Goal: Information Seeking & Learning: Learn about a topic

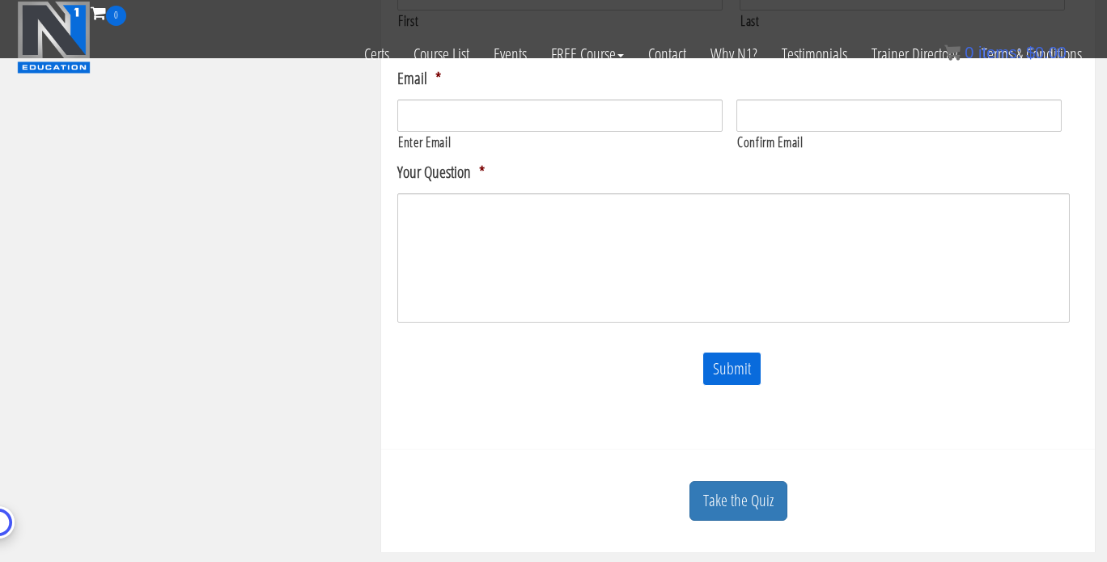
scroll to position [688, 0]
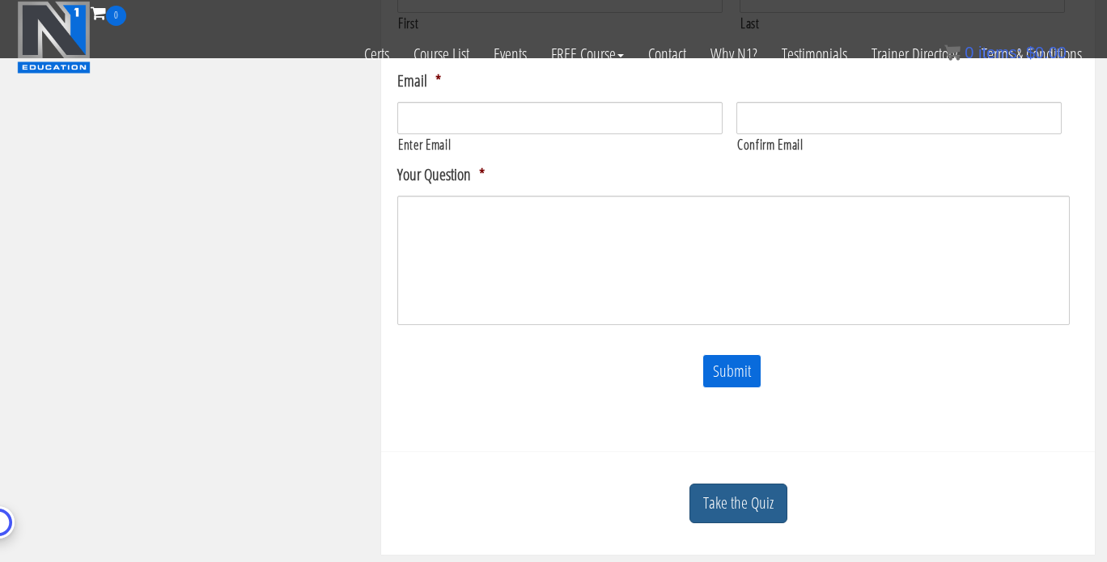
click at [774, 501] on link "Take the Quiz" at bounding box center [738, 504] width 98 height 40
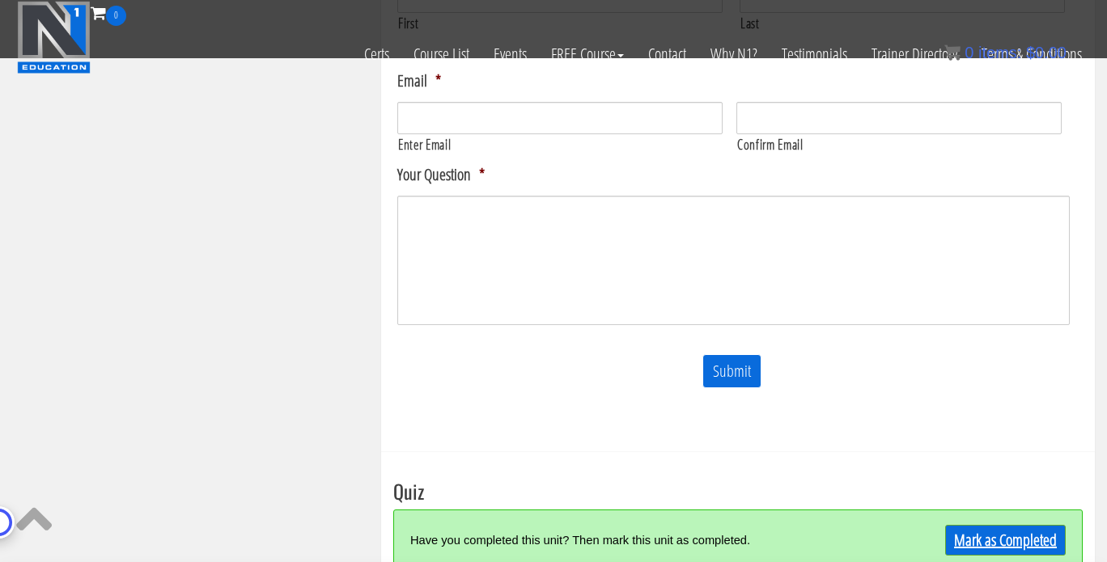
click at [981, 529] on link "Mark as Completed" at bounding box center [1005, 540] width 121 height 31
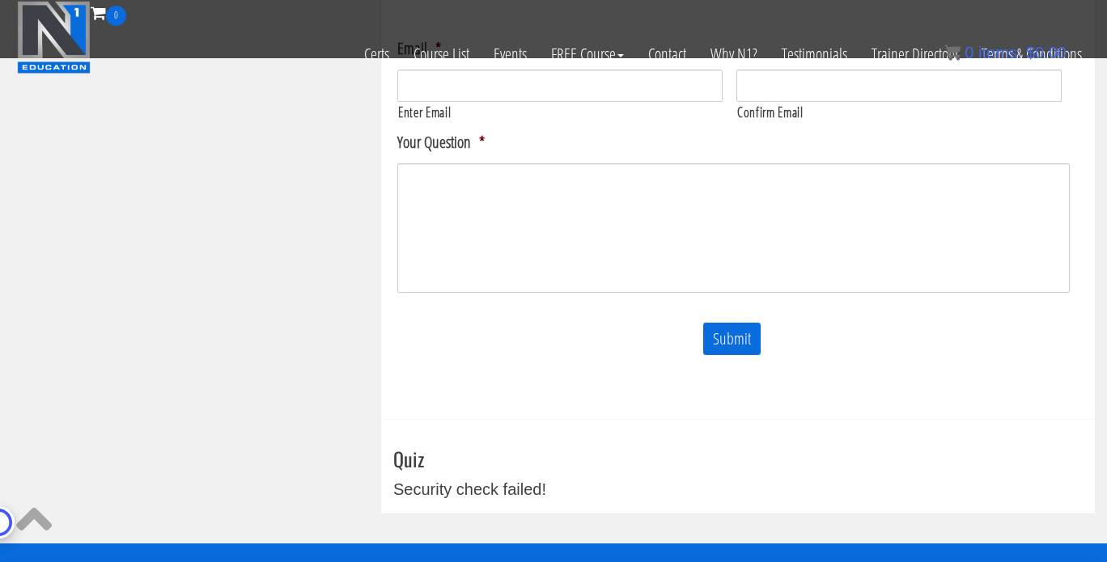
scroll to position [721, 0]
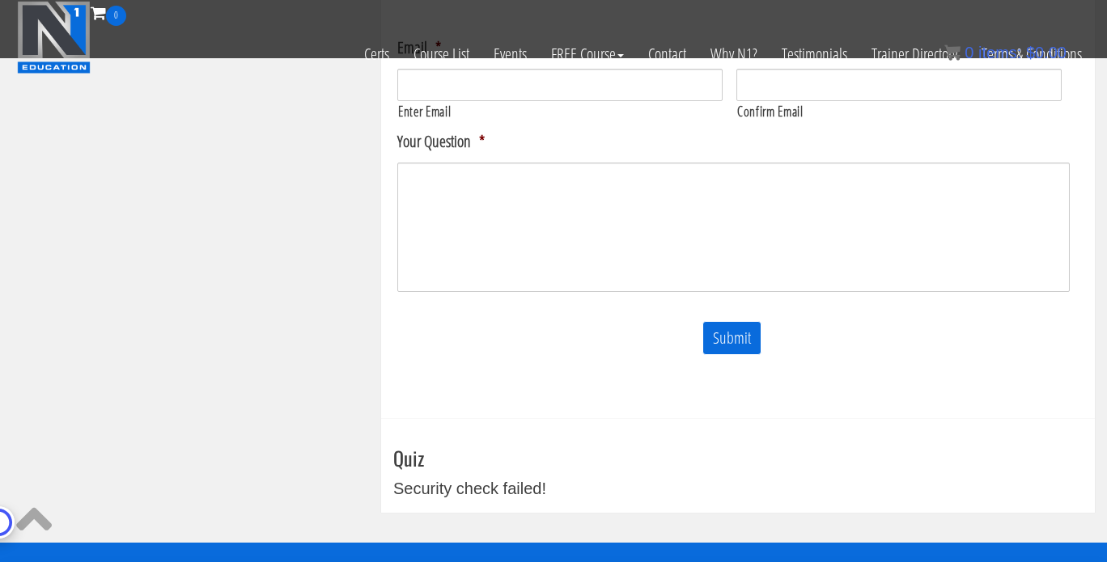
click at [429, 457] on h3 "Quiz" at bounding box center [737, 457] width 689 height 21
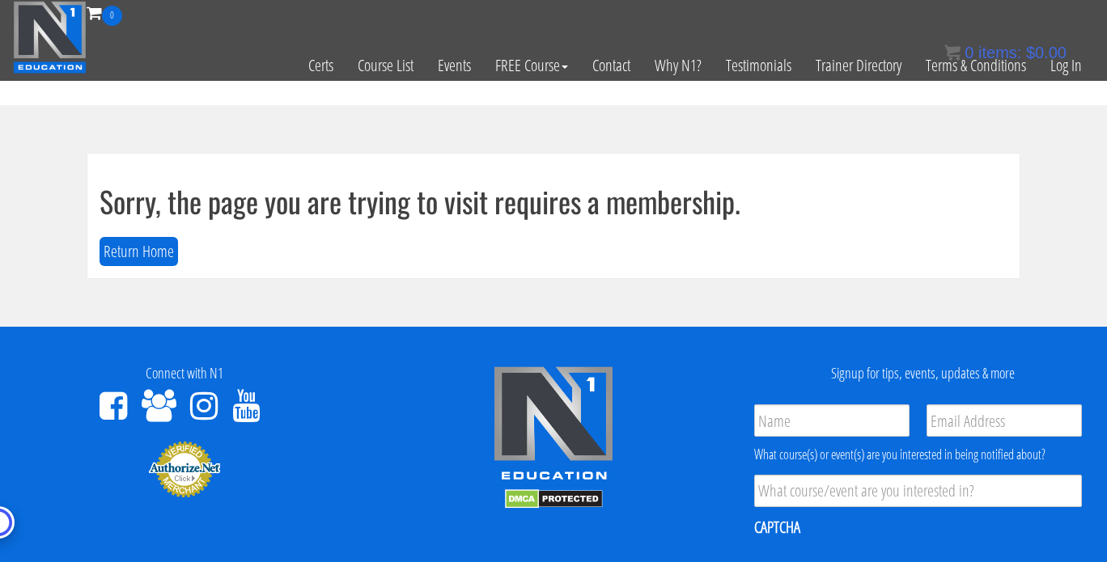
click at [1062, 64] on div "0 items: $ 0.00" at bounding box center [1005, 52] width 122 height 24
click at [1062, 87] on link "Log In" at bounding box center [1066, 65] width 56 height 79
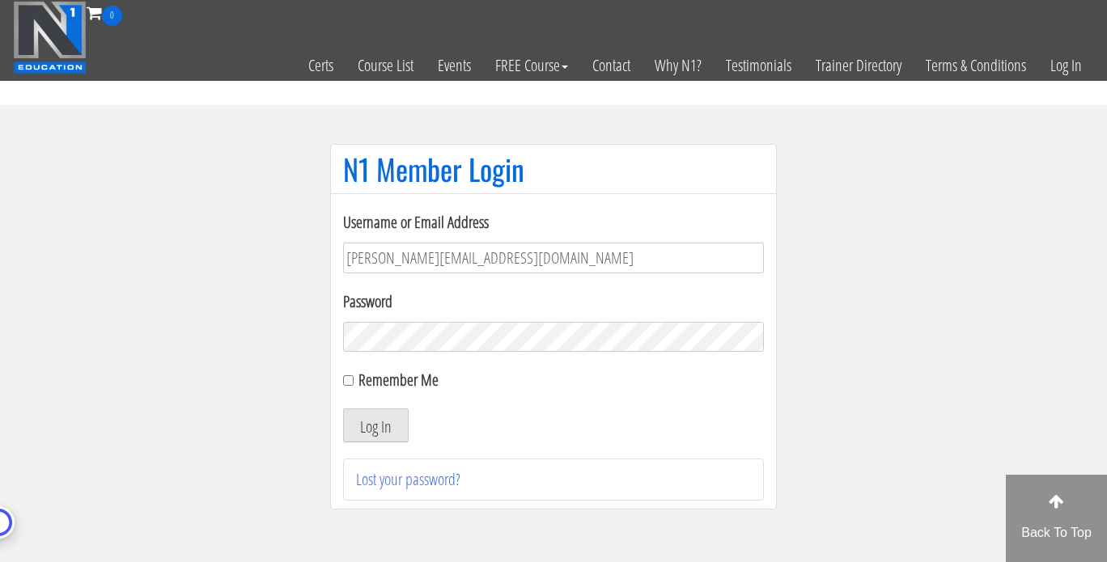
click at [355, 382] on div "Remember Me" at bounding box center [553, 380] width 421 height 24
click at [349, 385] on input "Remember Me" at bounding box center [348, 380] width 11 height 11
checkbox input "true"
click at [370, 439] on button "Log In" at bounding box center [376, 426] width 66 height 34
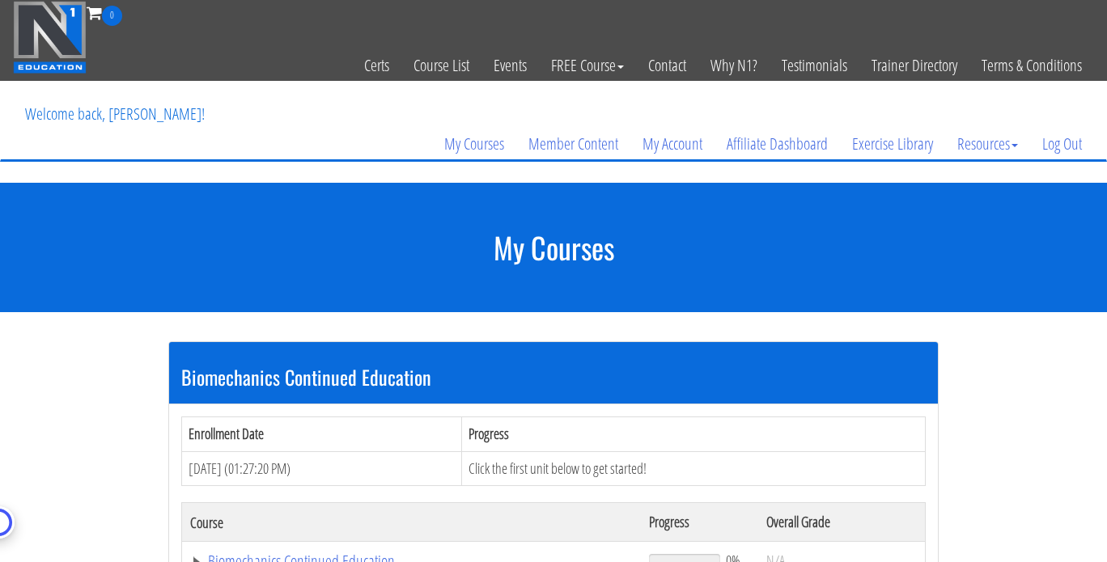
scroll to position [492, 0]
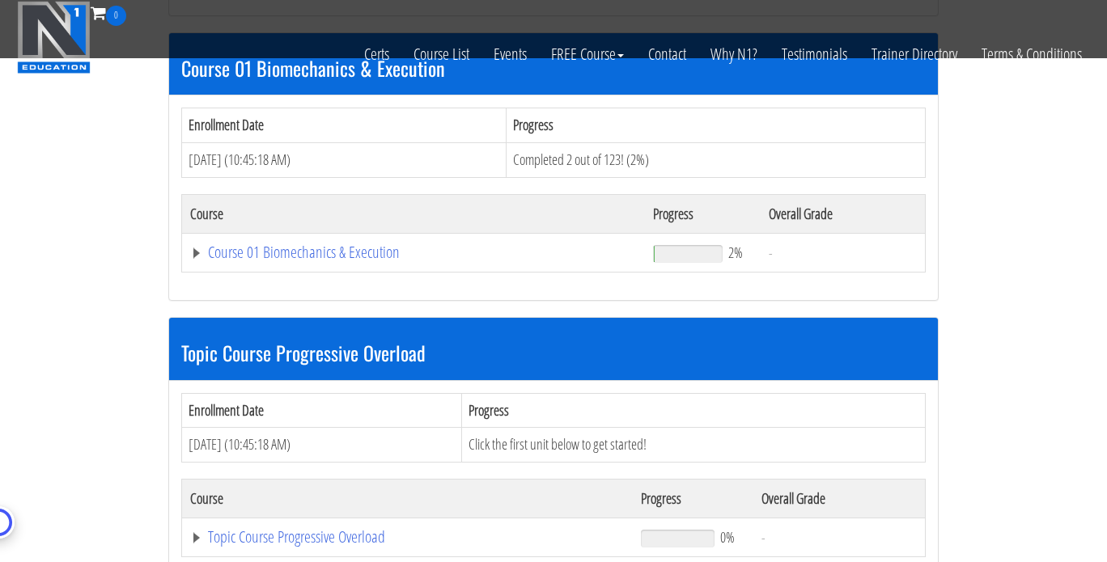
click at [329, 238] on td "Course 01 Biomechanics & Execution" at bounding box center [413, 252] width 463 height 39
click at [331, 248] on link "Course 01 Biomechanics & Execution" at bounding box center [413, 252] width 447 height 16
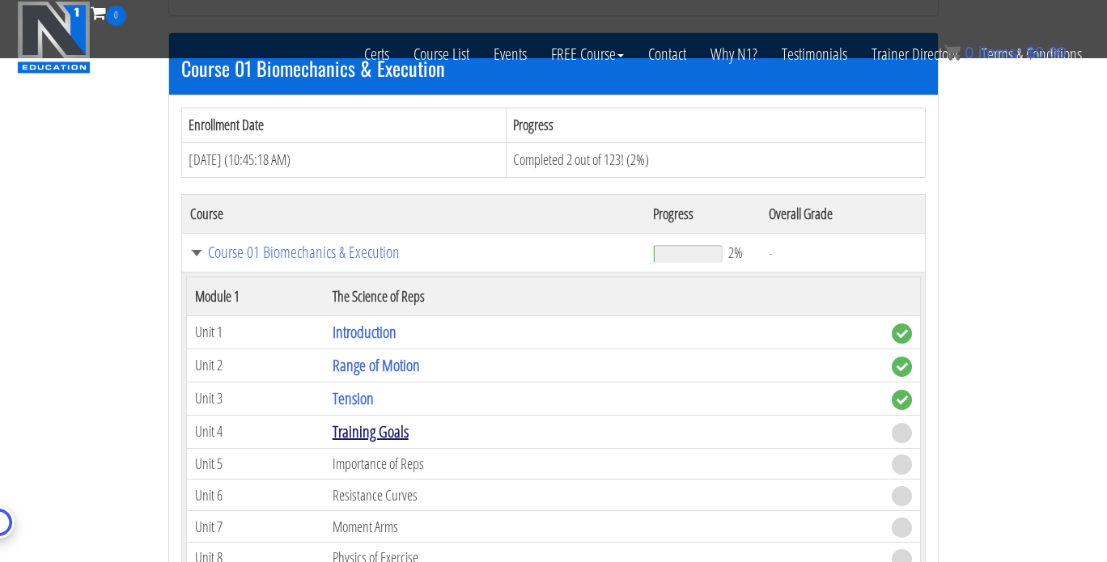
click at [385, 430] on link "Training Goals" at bounding box center [371, 432] width 76 height 22
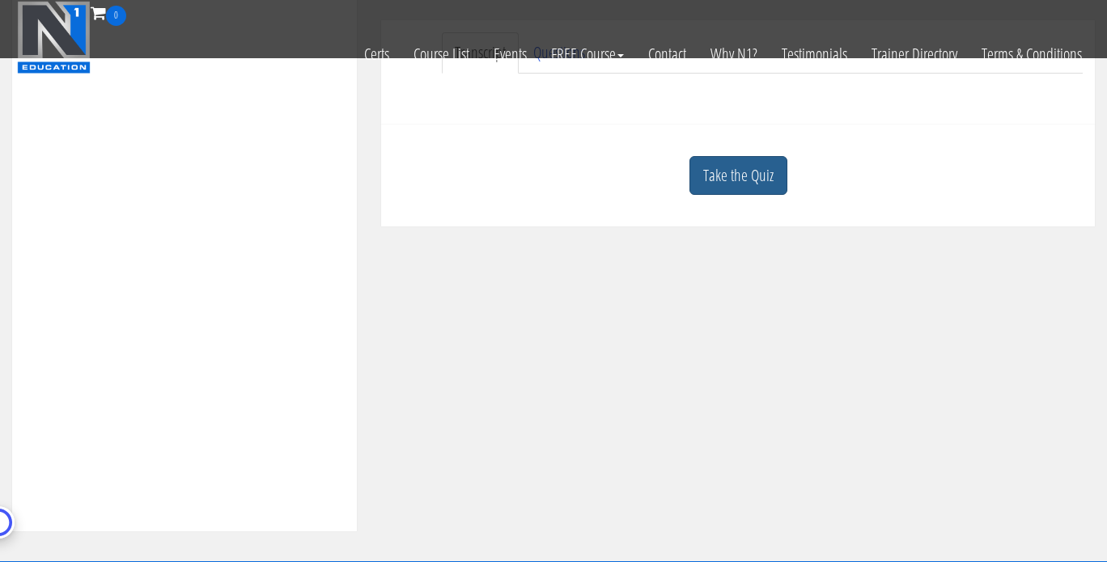
click at [717, 171] on link "Take the Quiz" at bounding box center [738, 176] width 98 height 40
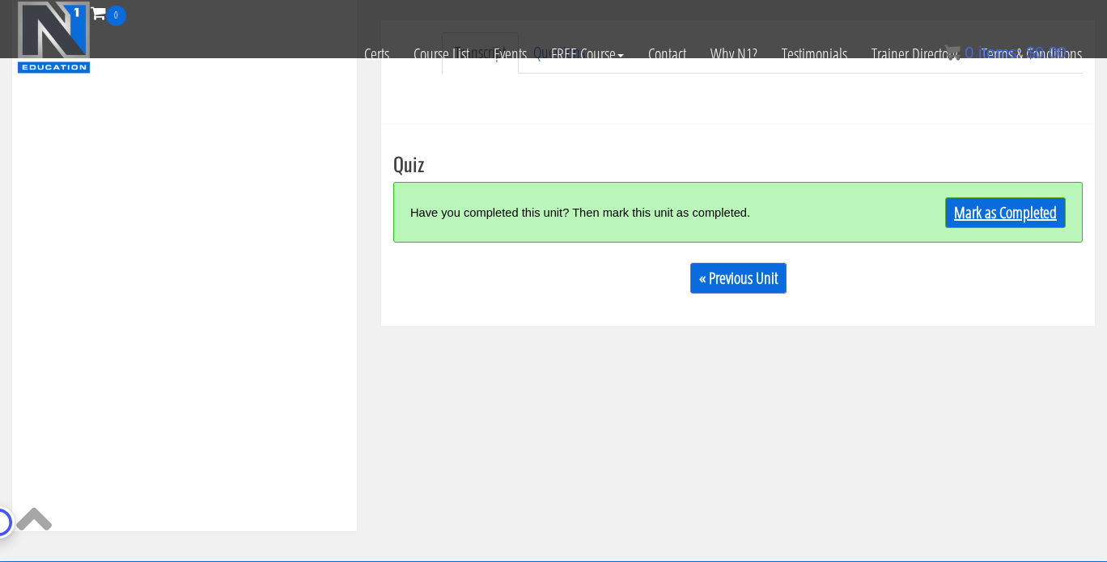
click at [1016, 205] on link "Mark as Completed" at bounding box center [1005, 212] width 121 height 31
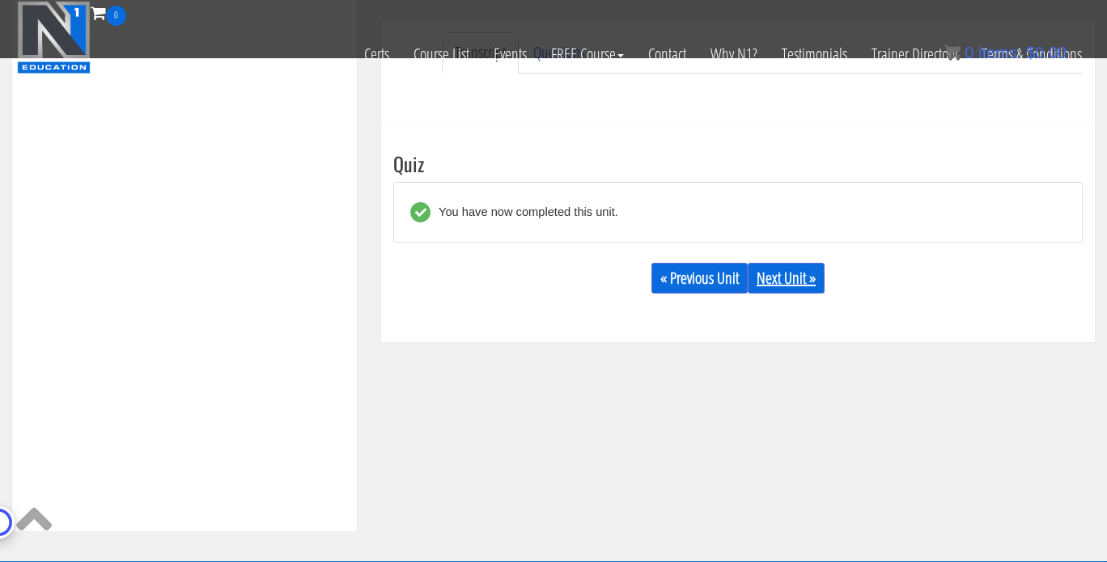
click at [796, 269] on link "Next Unit »" at bounding box center [786, 278] width 77 height 31
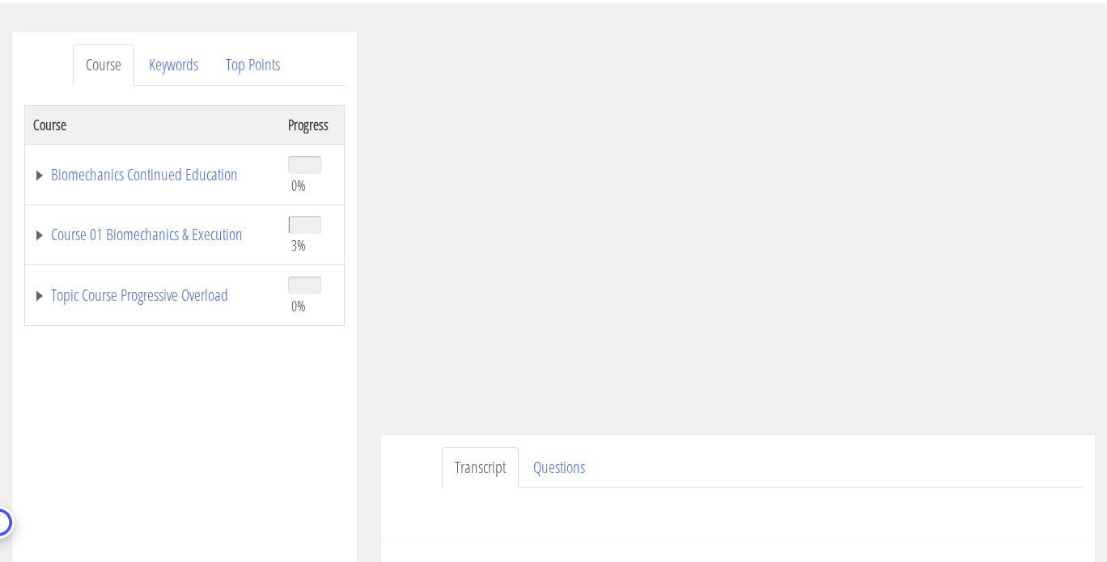
scroll to position [182, 0]
click at [545, 483] on link "Questions" at bounding box center [559, 465] width 78 height 41
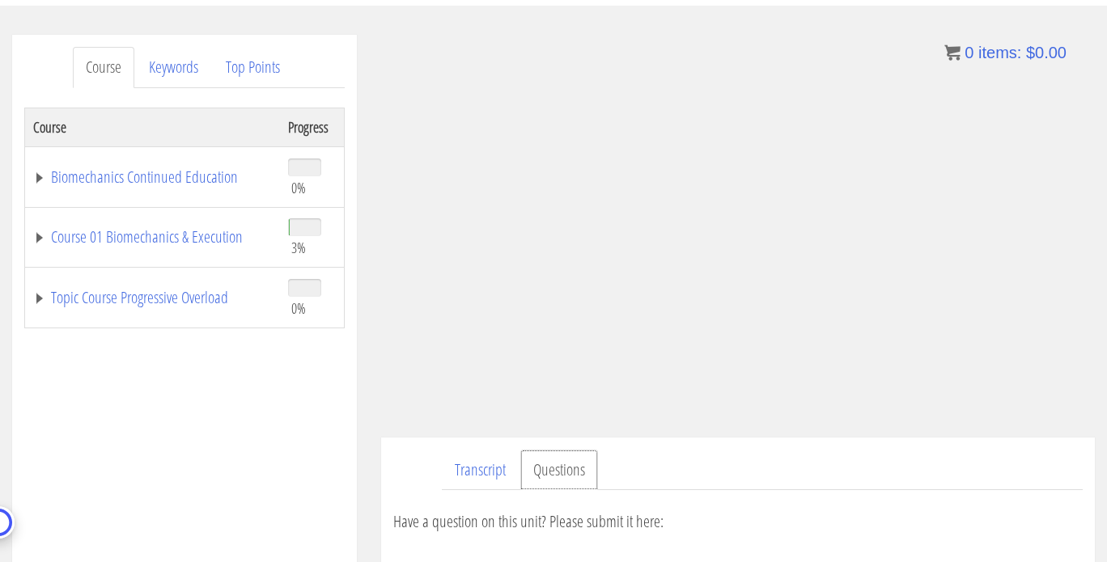
scroll to position [206, 0]
